Goal: Information Seeking & Learning: Find specific fact

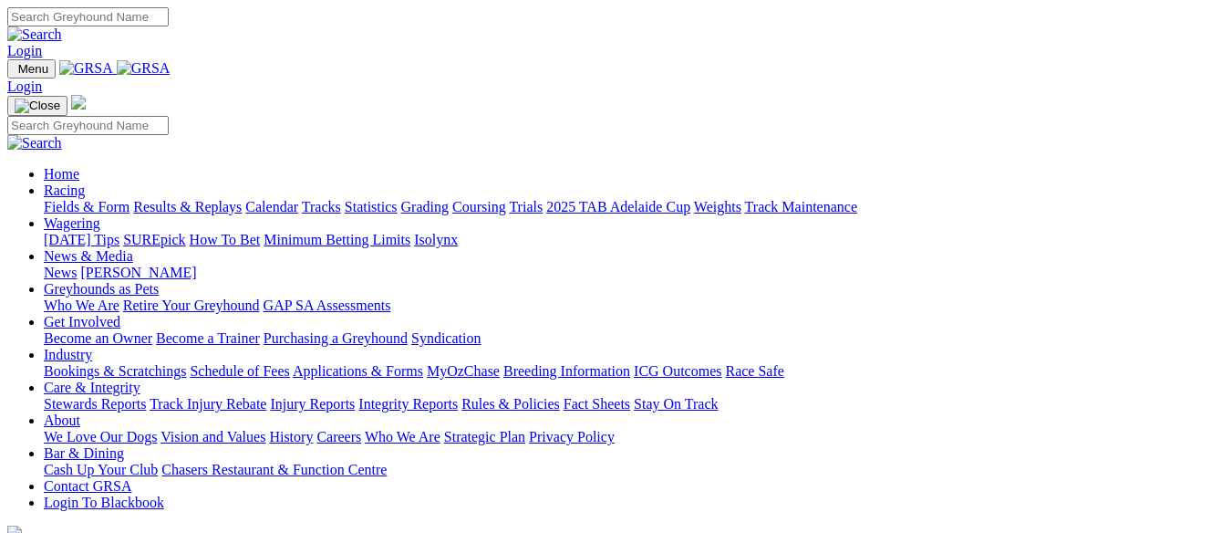
scroll to position [1550, 0]
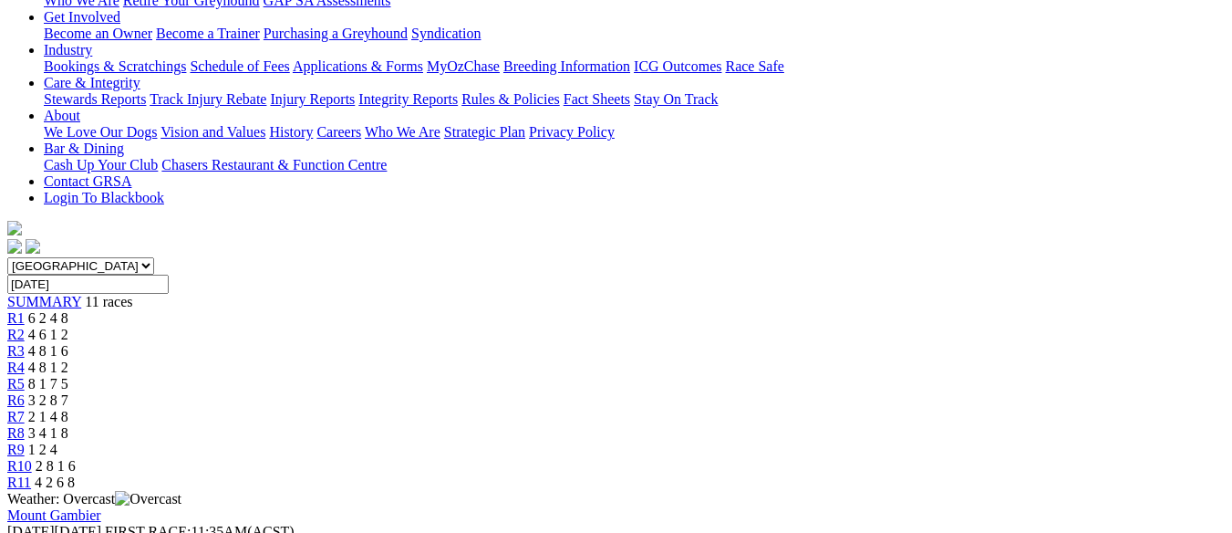
scroll to position [365, 0]
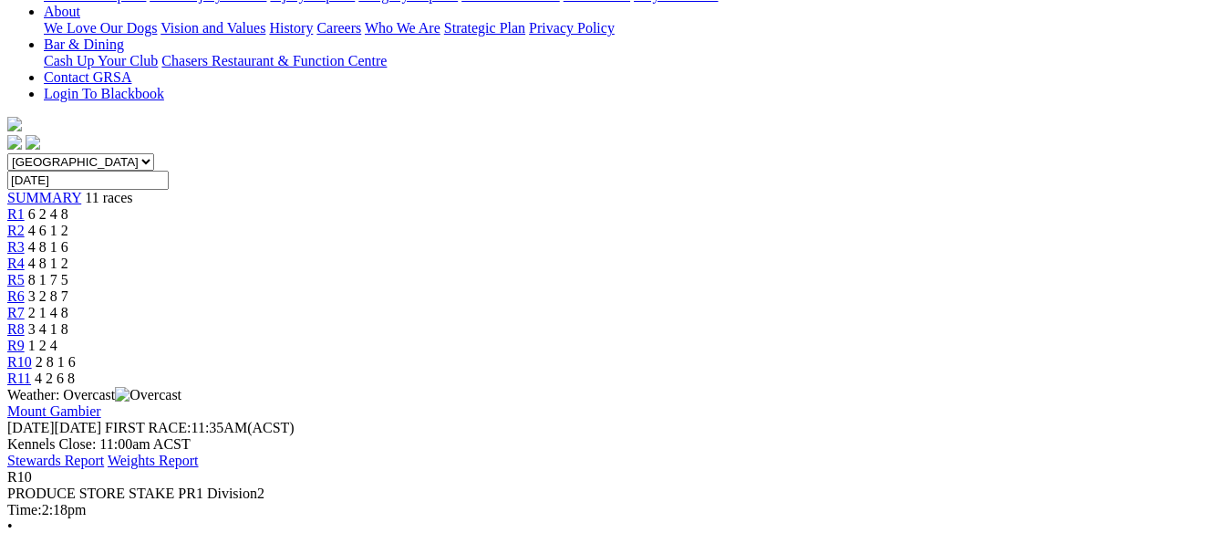
scroll to position [456, 0]
